Goal: Transaction & Acquisition: Download file/media

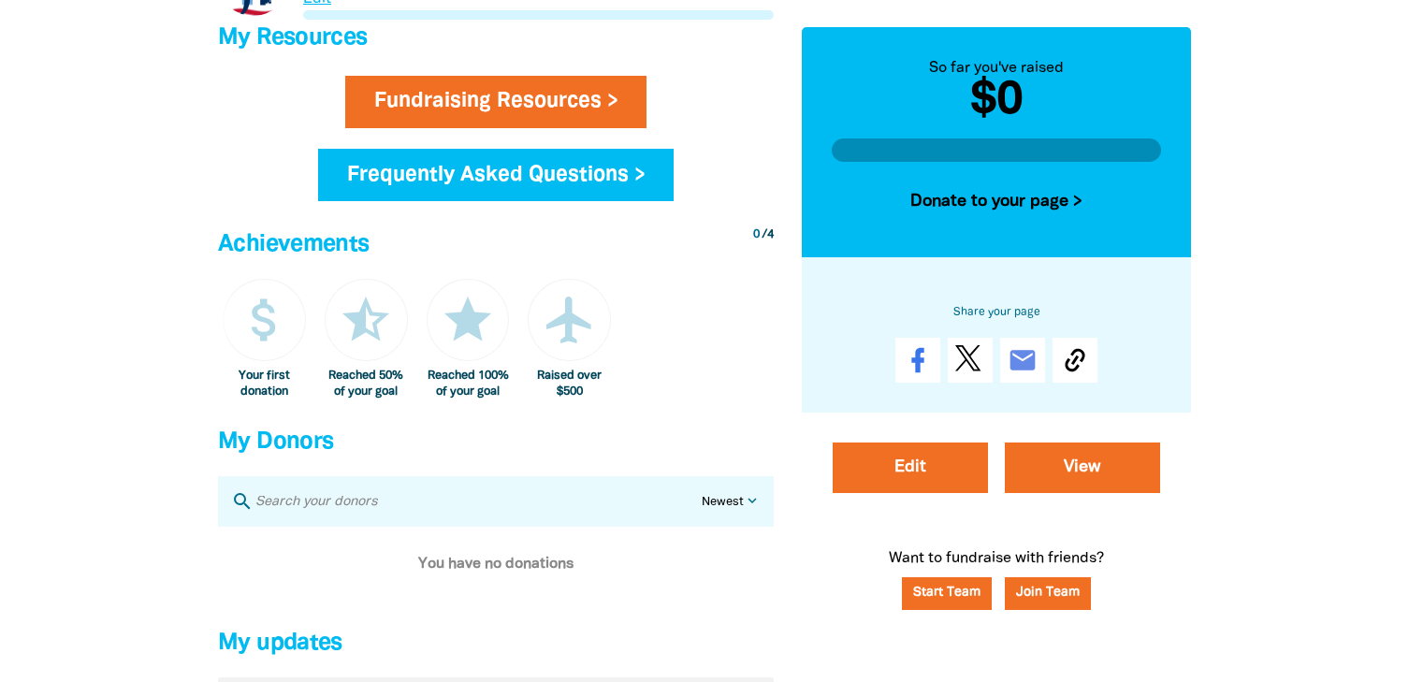
scroll to position [884, 0]
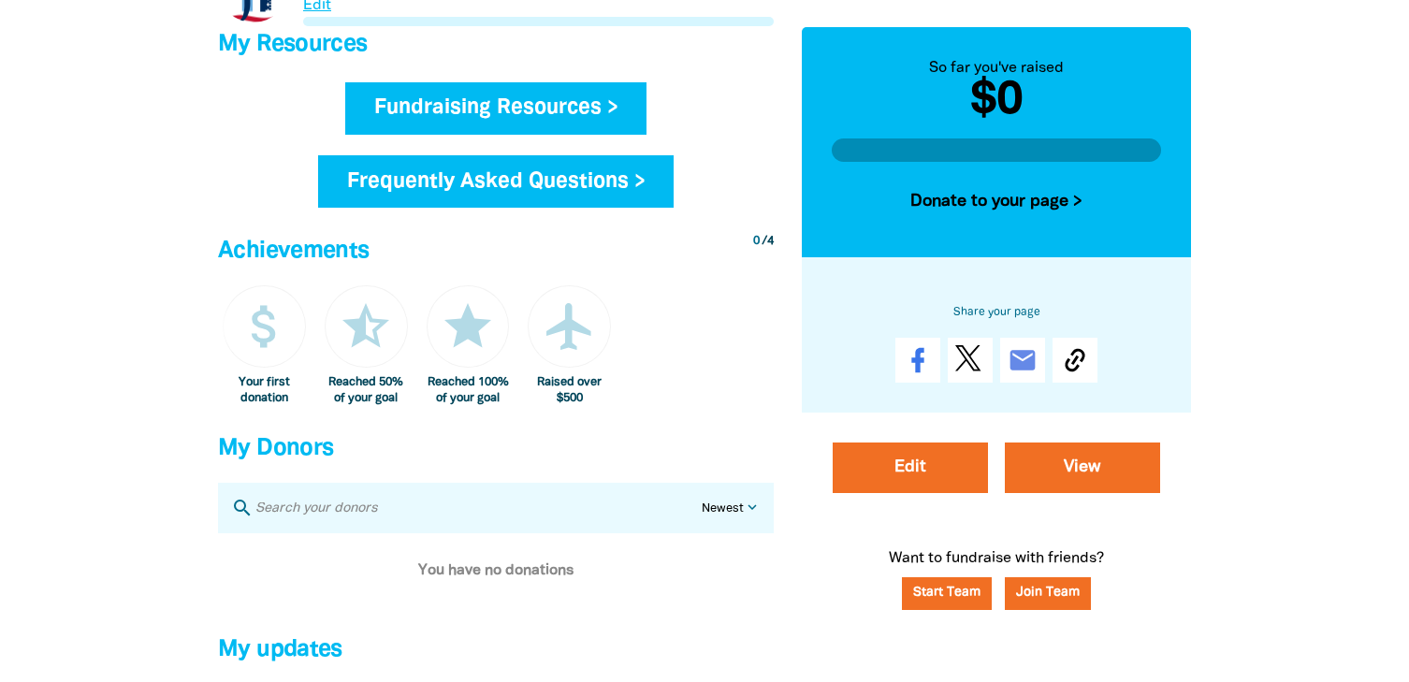
click at [582, 86] on link "Fundraising Resources >" at bounding box center [496, 108] width 302 height 52
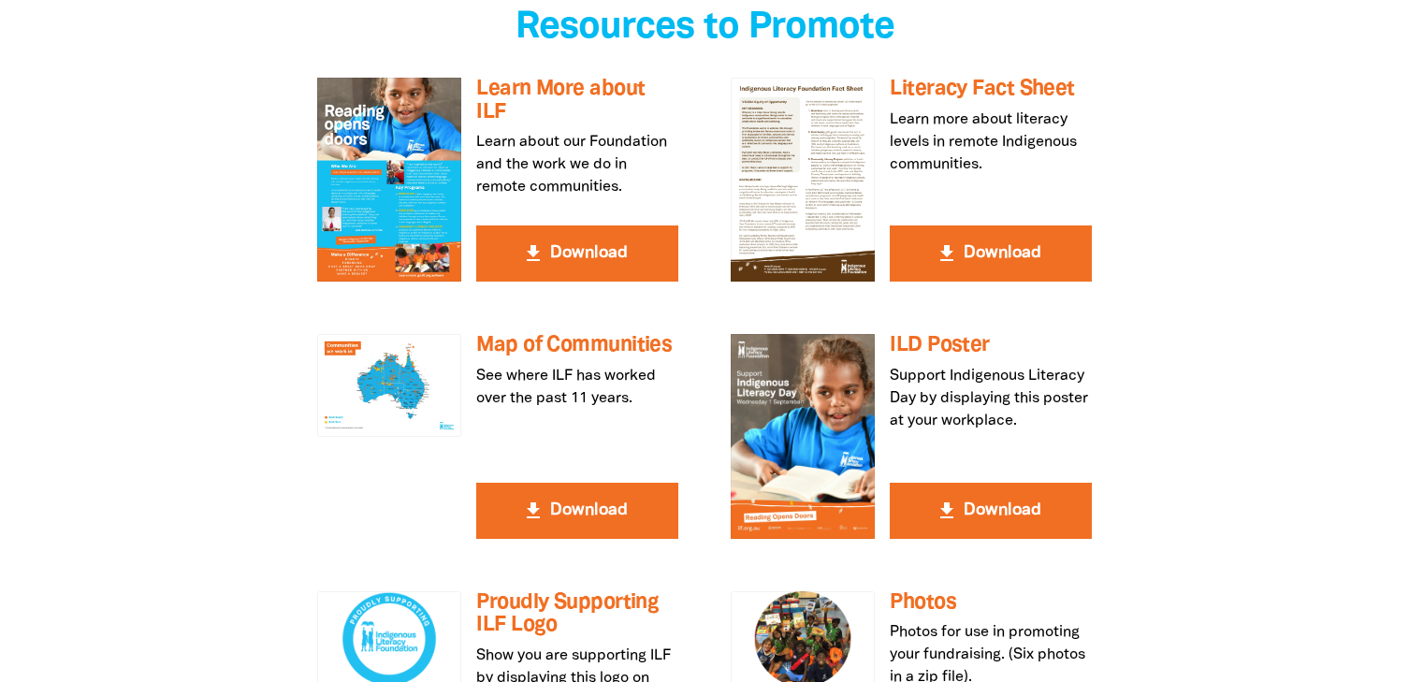
scroll to position [496, 0]
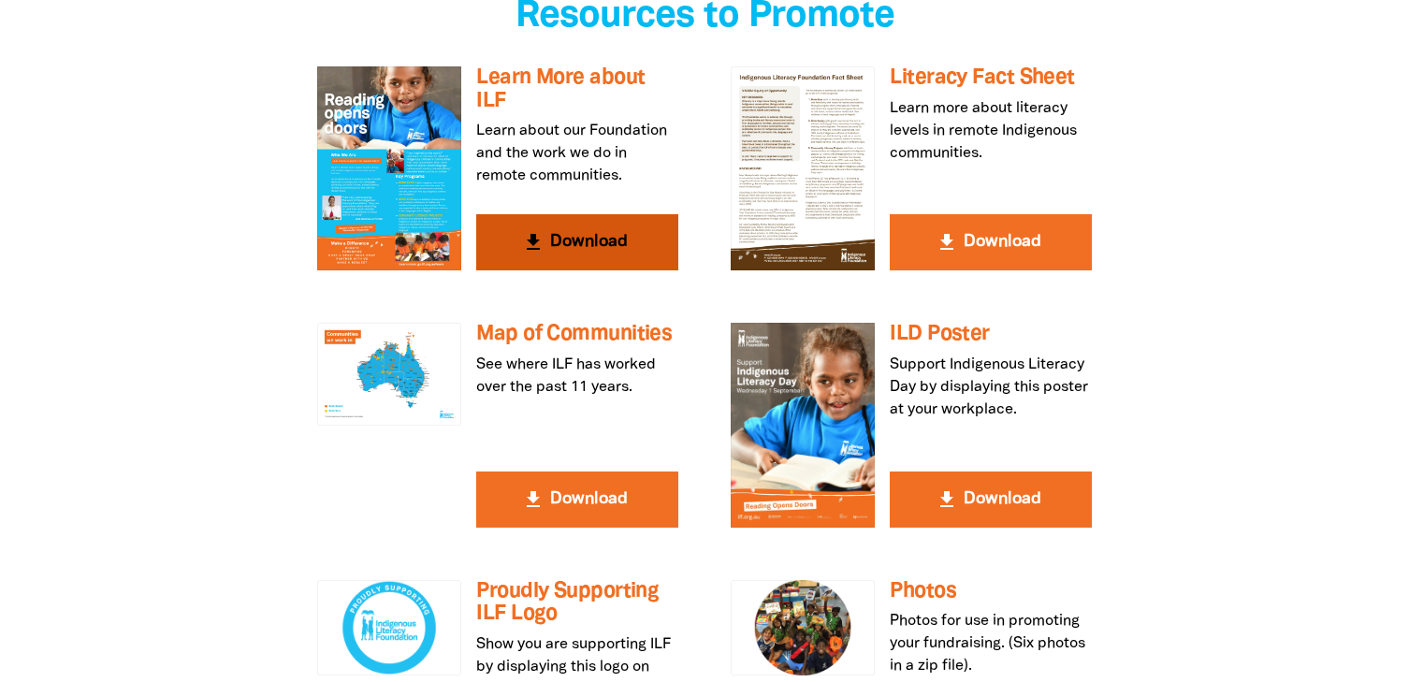
click at [616, 249] on button "get_app Download" at bounding box center [577, 242] width 202 height 56
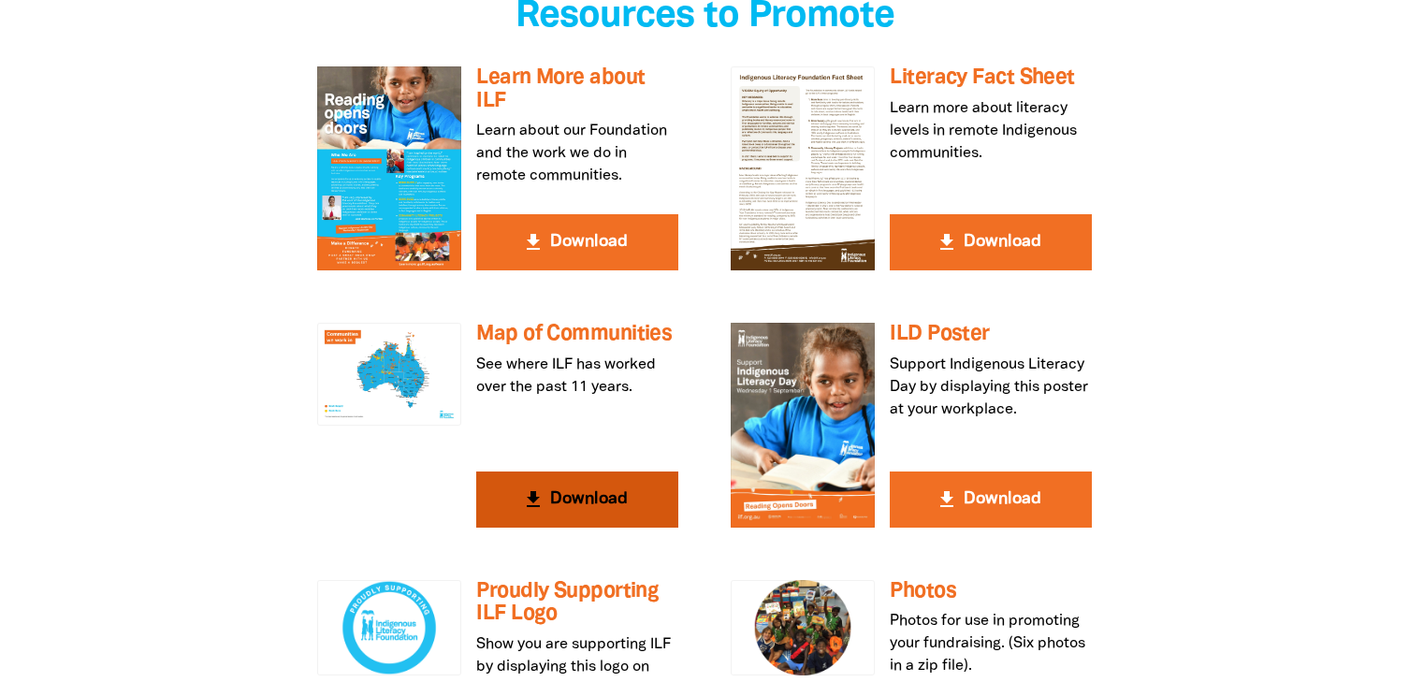
click at [542, 512] on button "get_app Download" at bounding box center [577, 499] width 202 height 56
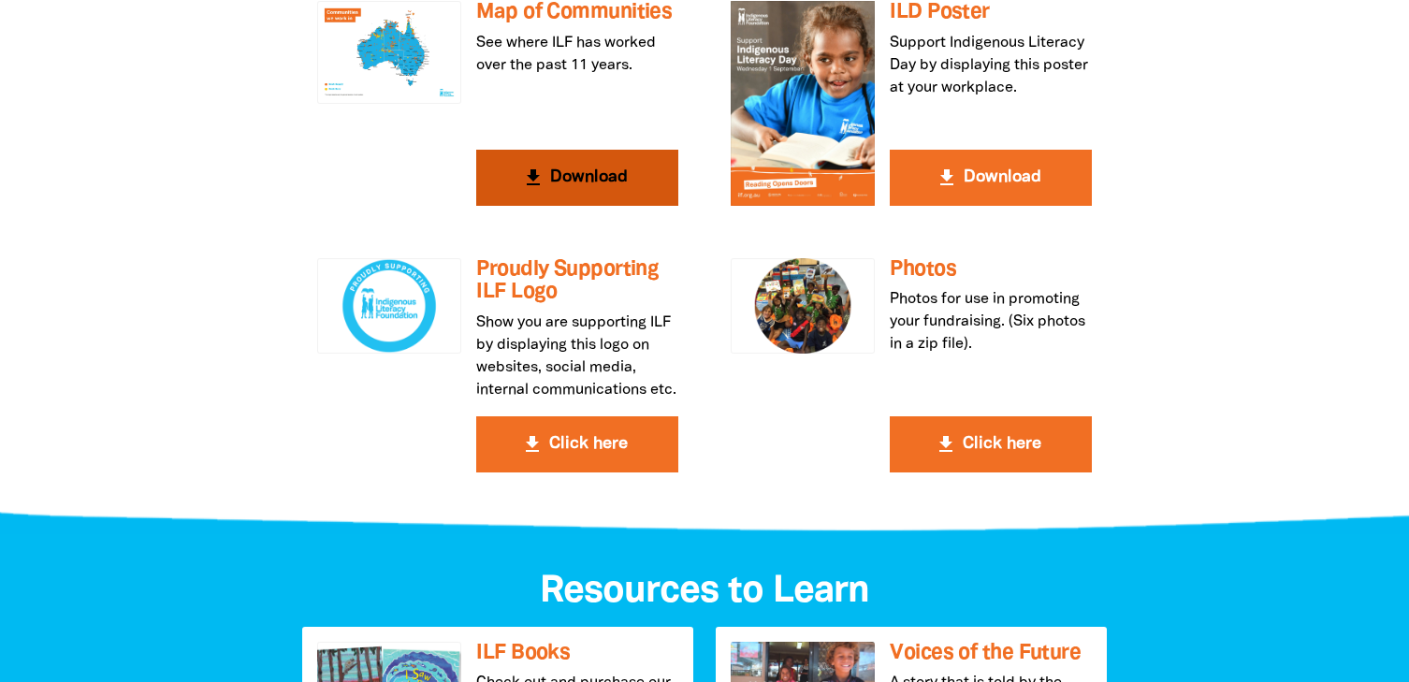
scroll to position [829, 0]
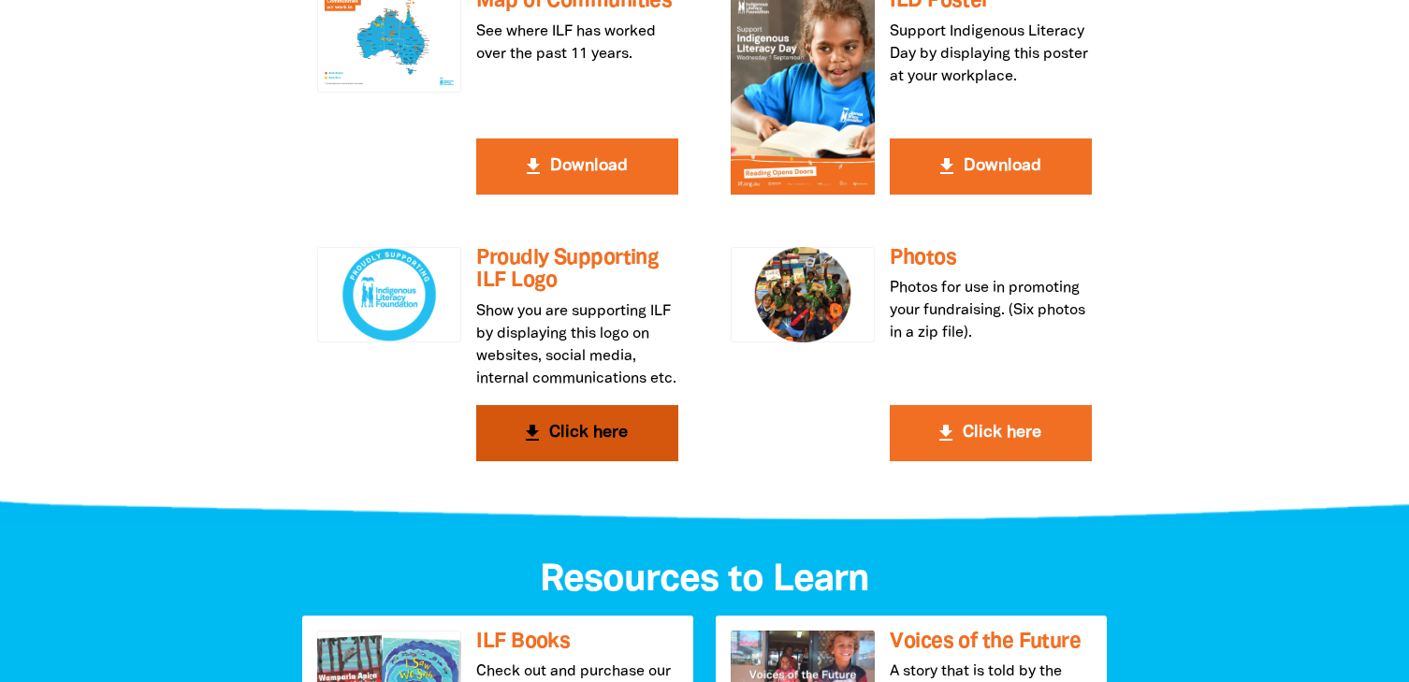
click at [606, 436] on button "get_app Click here" at bounding box center [577, 433] width 202 height 56
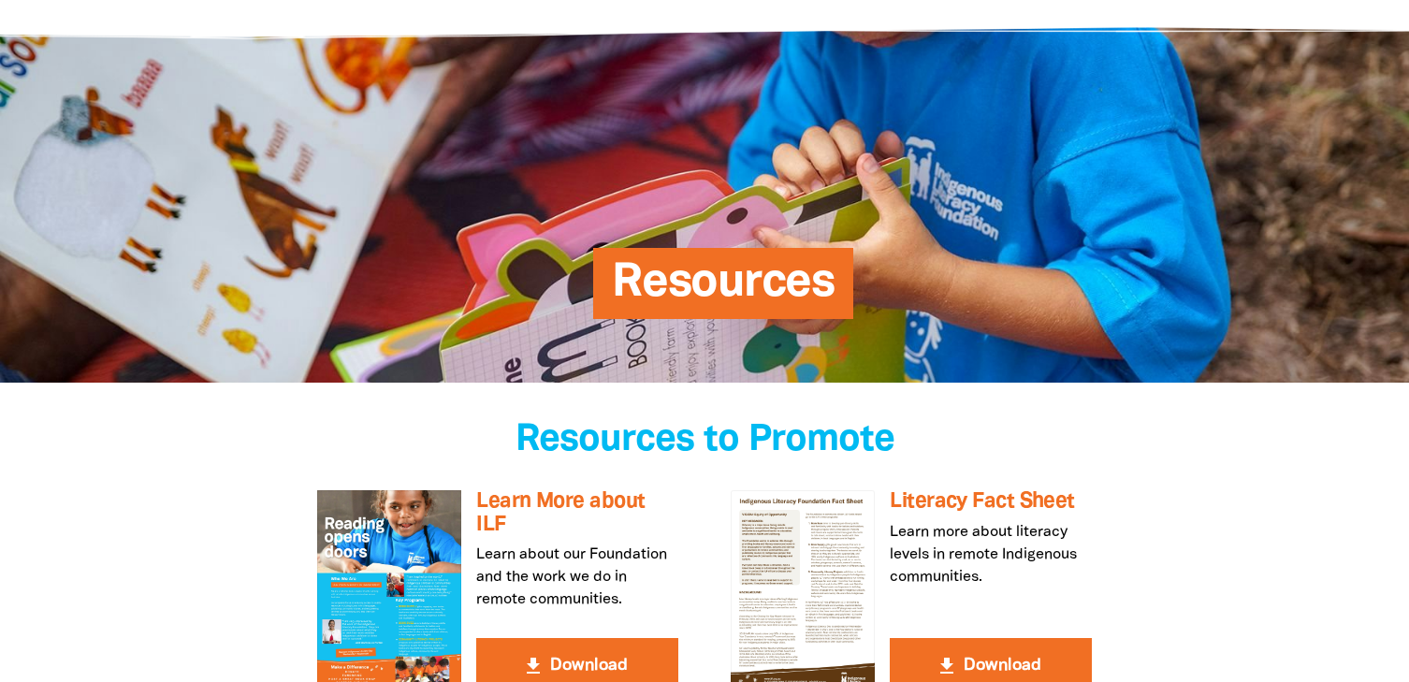
scroll to position [0, 0]
